Goal: Entertainment & Leisure: Browse casually

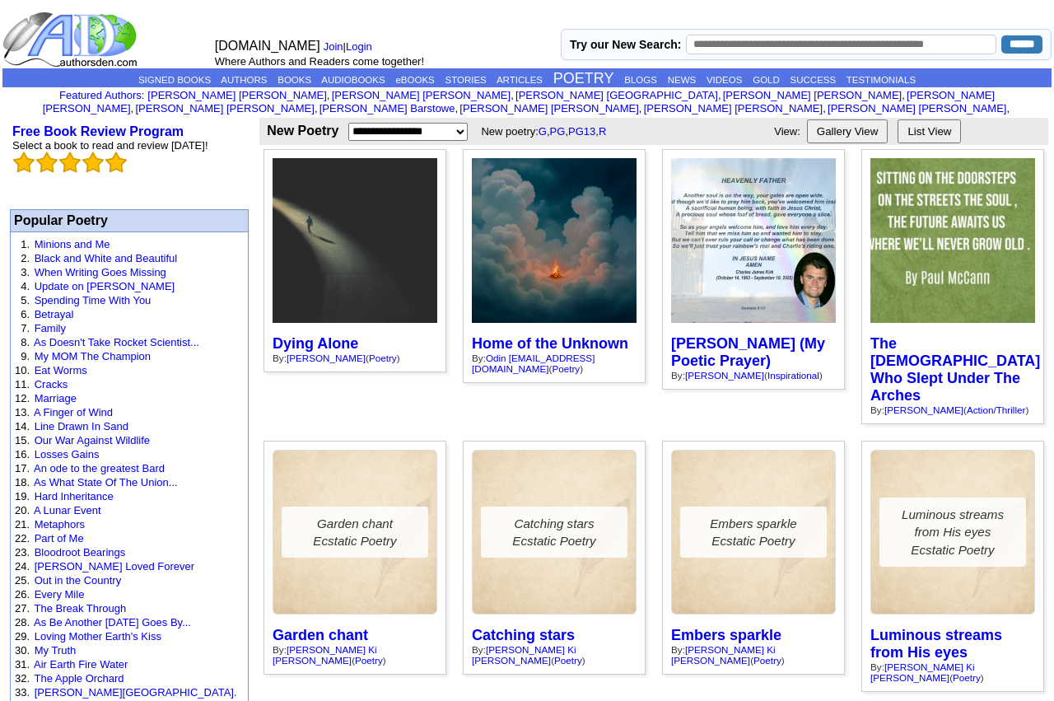
scroll to position [673, 0]
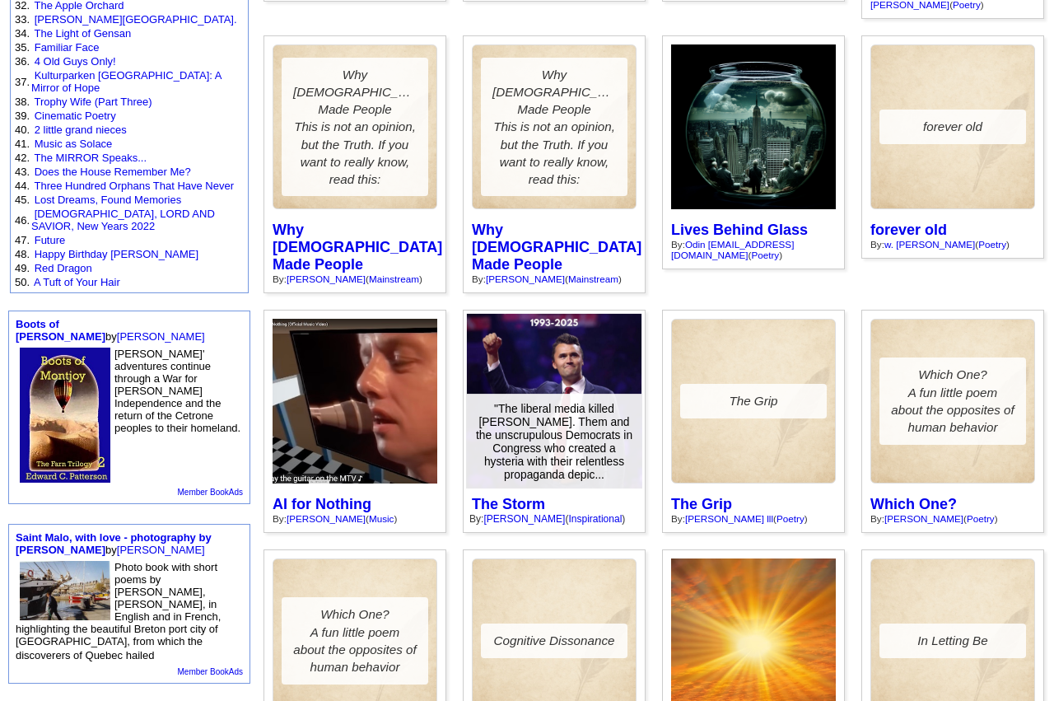
click at [552, 314] on div at bounding box center [554, 401] width 175 height 175
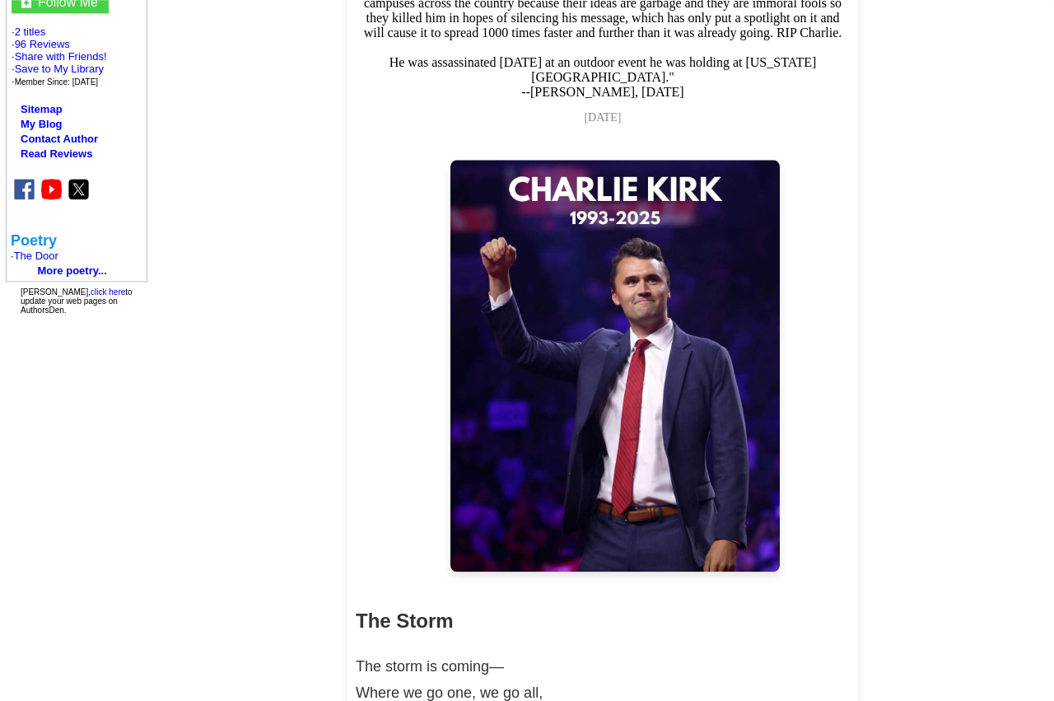
scroll to position [348, 0]
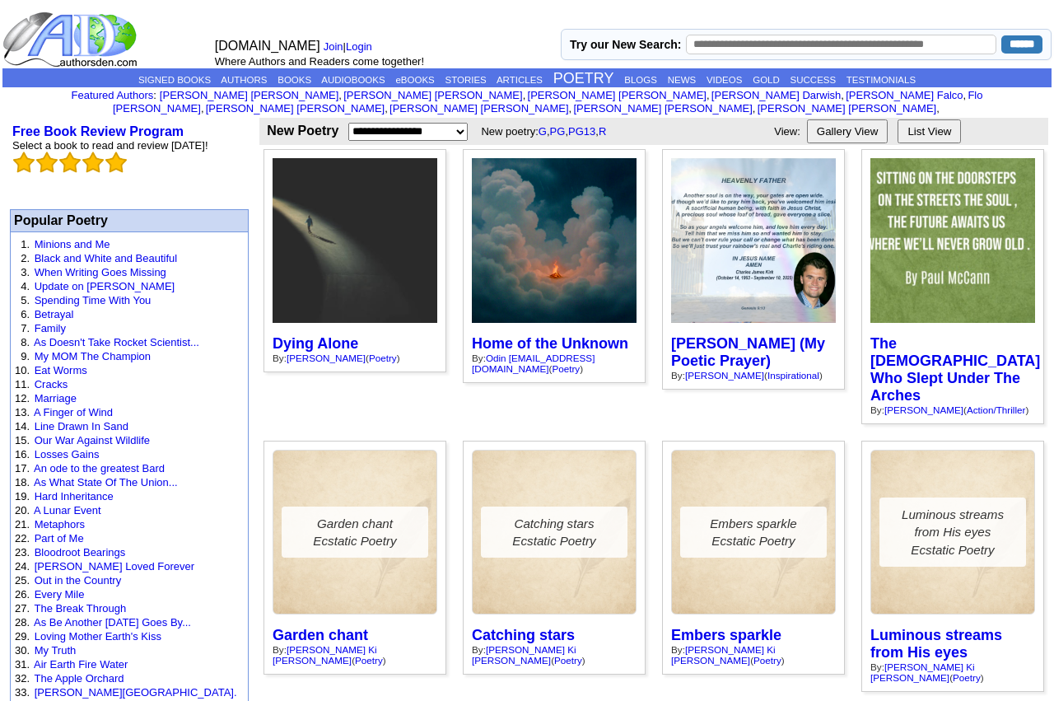
scroll to position [673, 0]
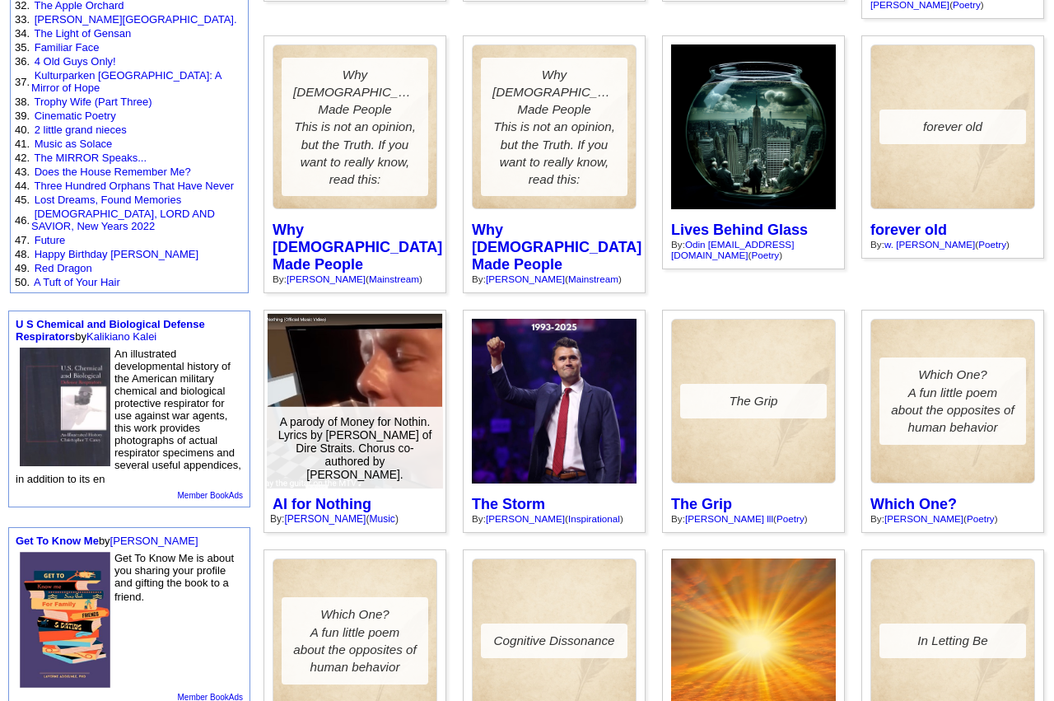
click at [343, 314] on div at bounding box center [355, 401] width 175 height 175
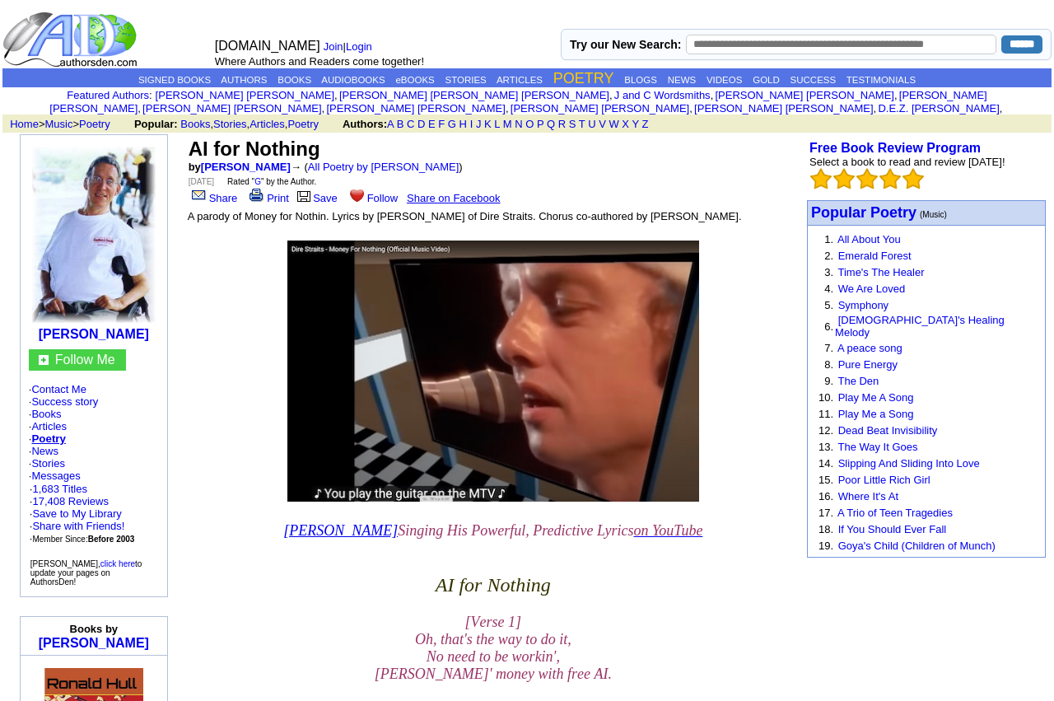
click at [581, 76] on link "POETRY" at bounding box center [583, 78] width 61 height 16
